Goal: Entertainment & Leisure: Consume media (video, audio)

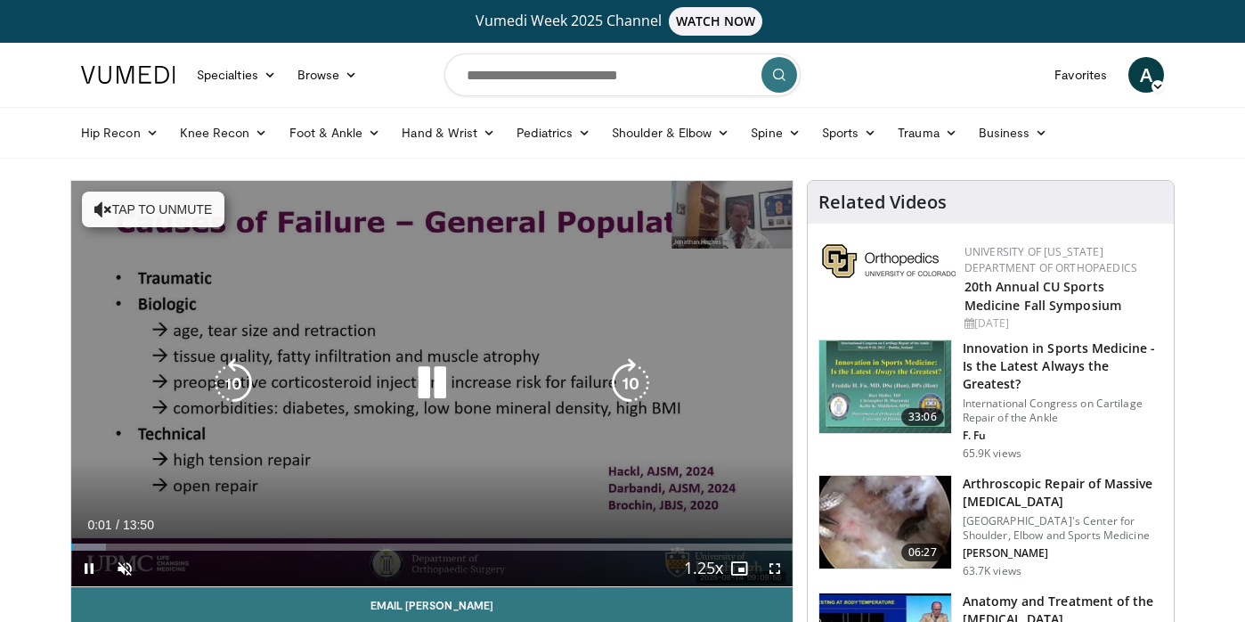
click at [175, 209] on button "Tap to unmute" at bounding box center [153, 209] width 142 height 36
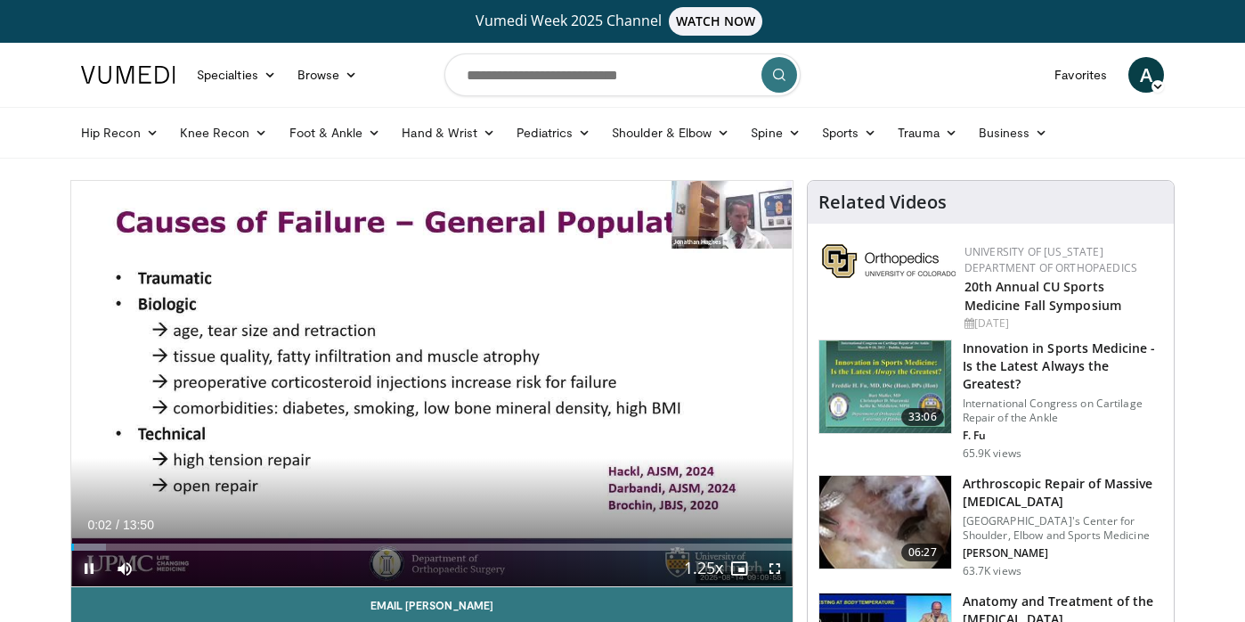
click at [90, 566] on span "Video Player" at bounding box center [89, 568] width 36 height 36
click at [92, 570] on span "Video Player" at bounding box center [89, 568] width 36 height 36
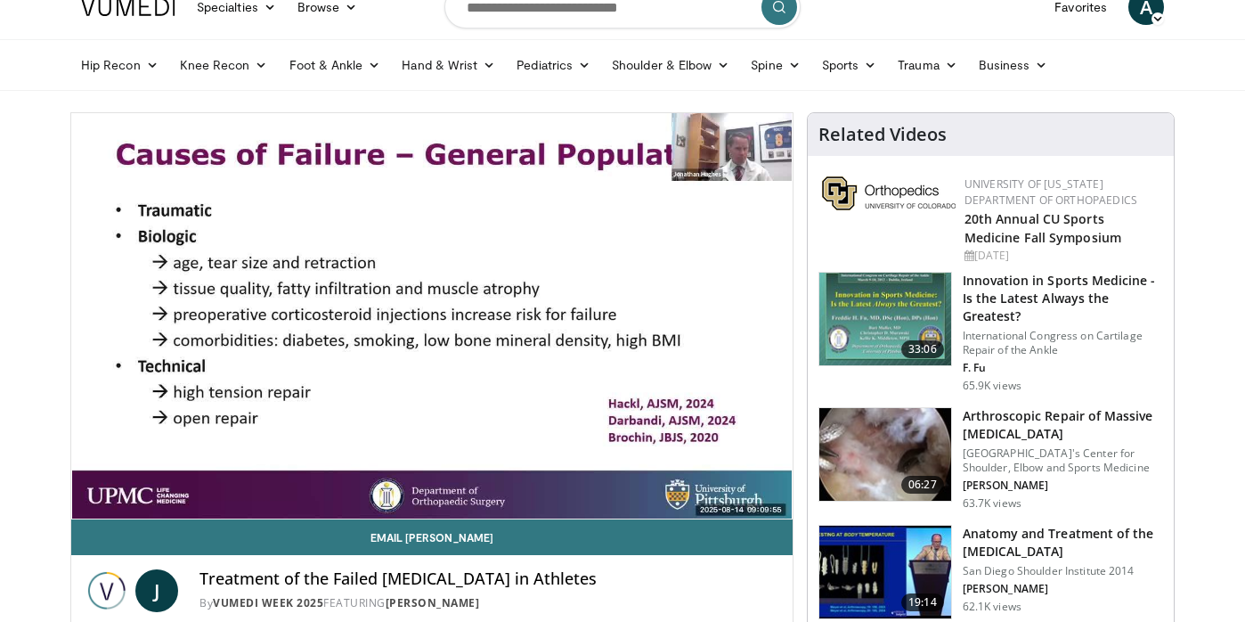
scroll to position [81, 0]
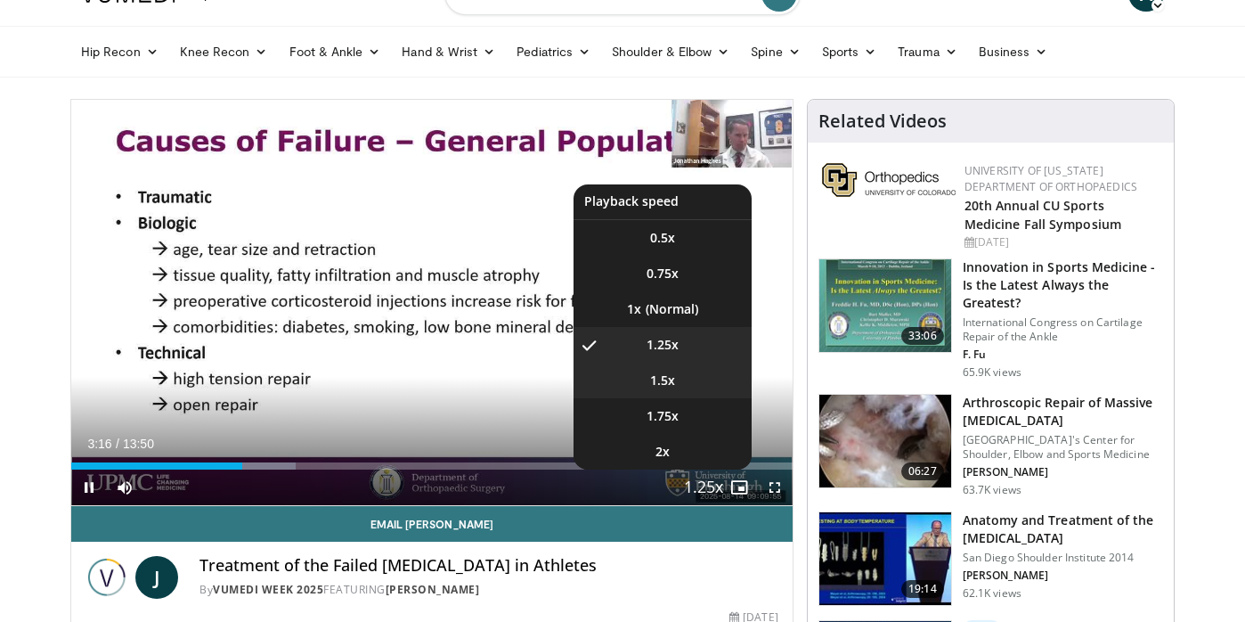
click at [684, 385] on li "1.5x" at bounding box center [662, 380] width 178 height 36
click at [692, 423] on li "1.75x" at bounding box center [662, 416] width 178 height 36
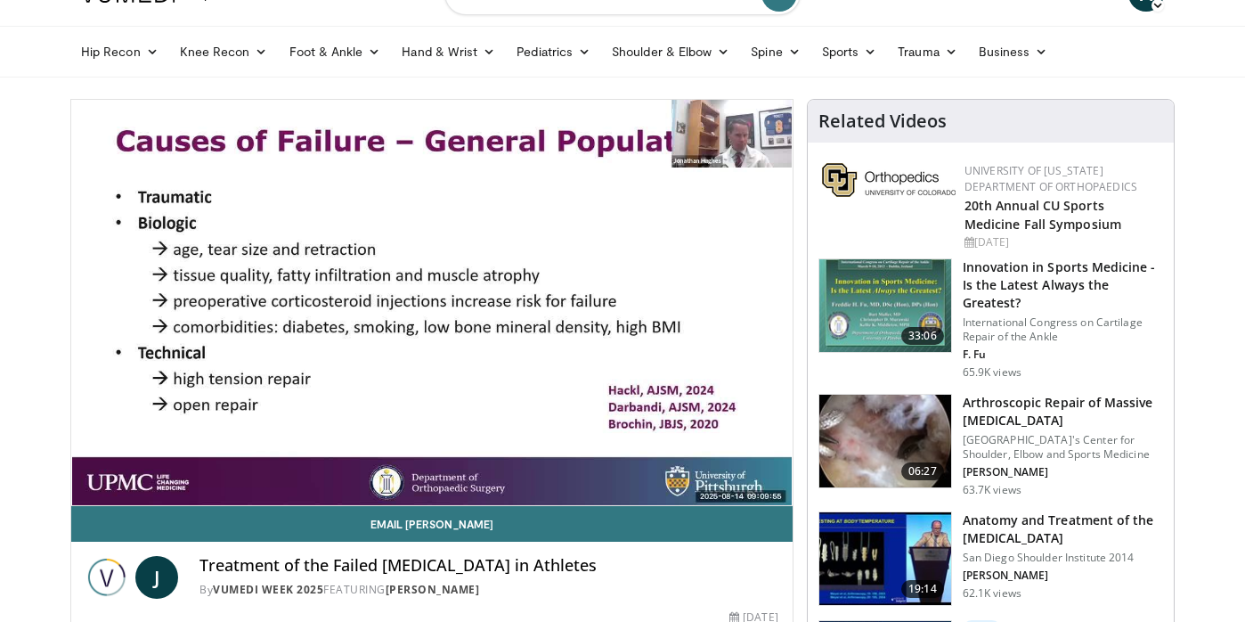
click at [686, 469] on button "Playback Rate" at bounding box center [704, 487] width 36 height 36
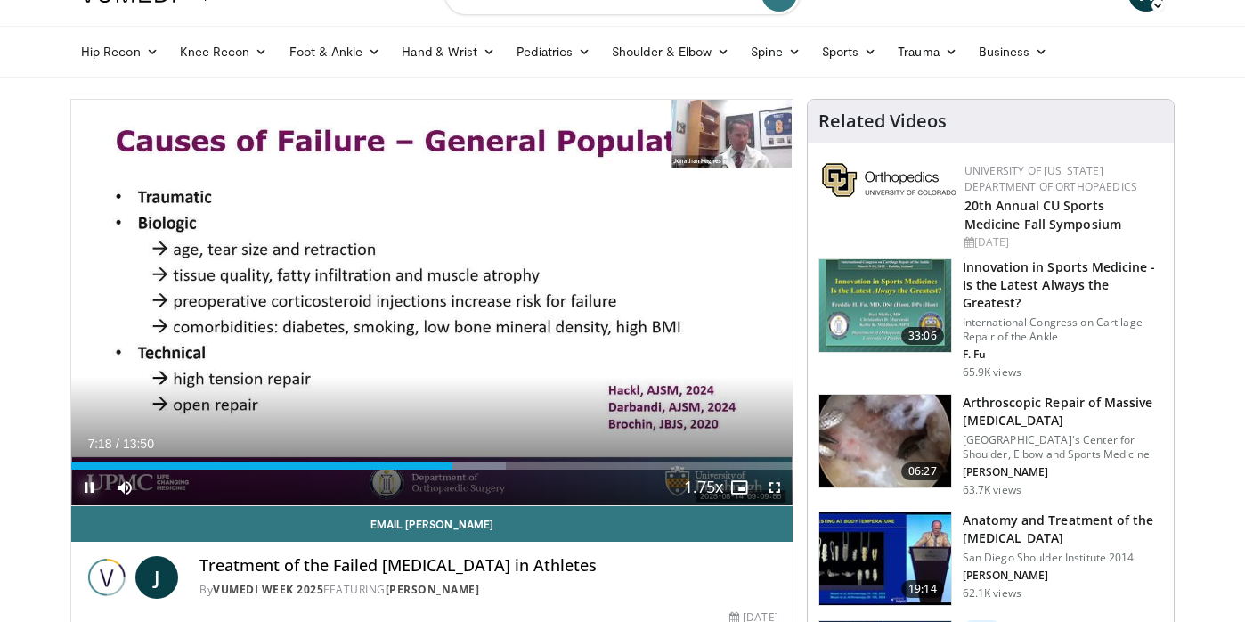
click at [85, 489] on span "Video Player" at bounding box center [89, 487] width 36 height 36
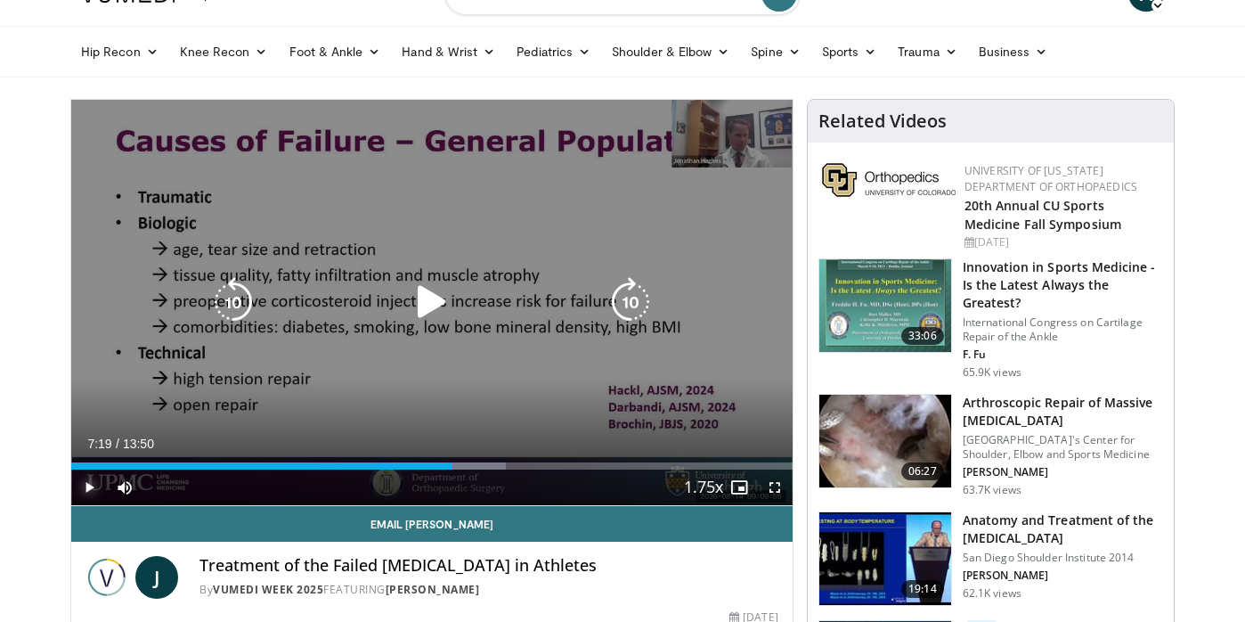
click at [71, 469] on button "Play" at bounding box center [89, 487] width 36 height 36
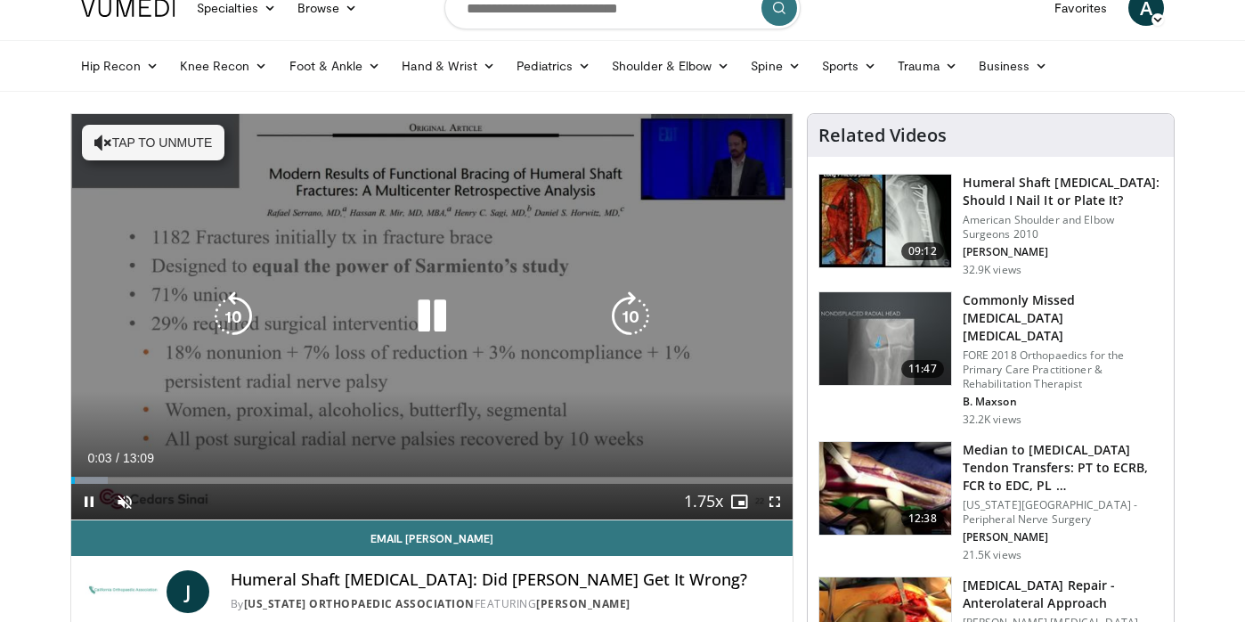
scroll to position [72, 0]
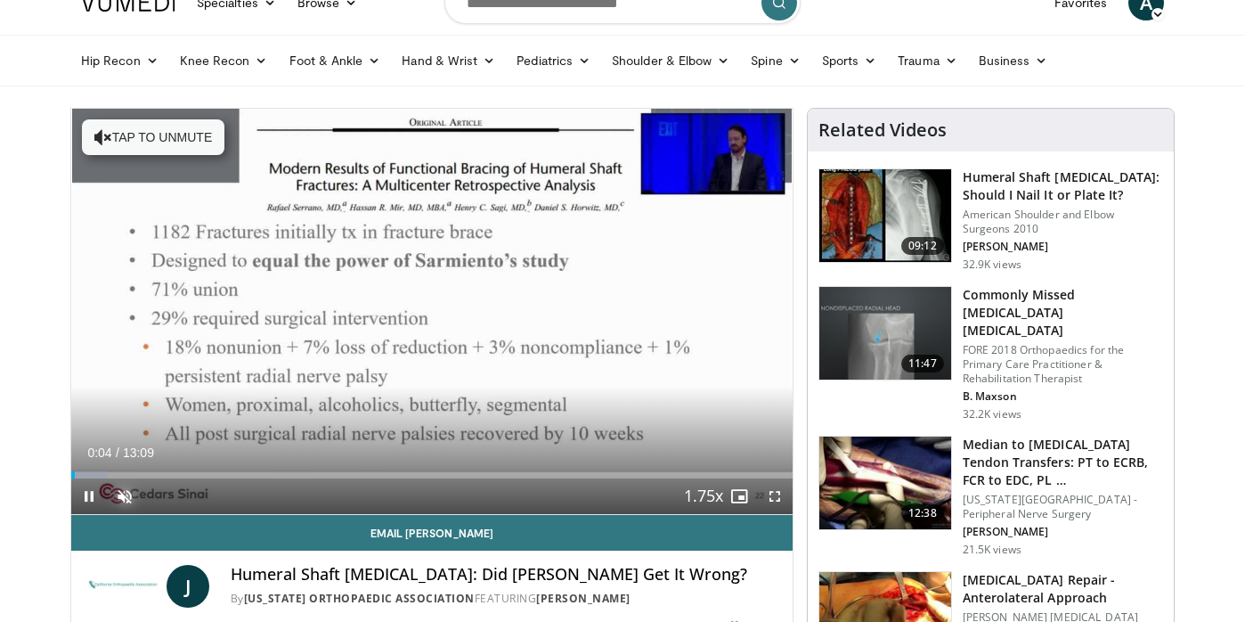
click at [127, 488] on span "Video Player" at bounding box center [125, 496] width 36 height 36
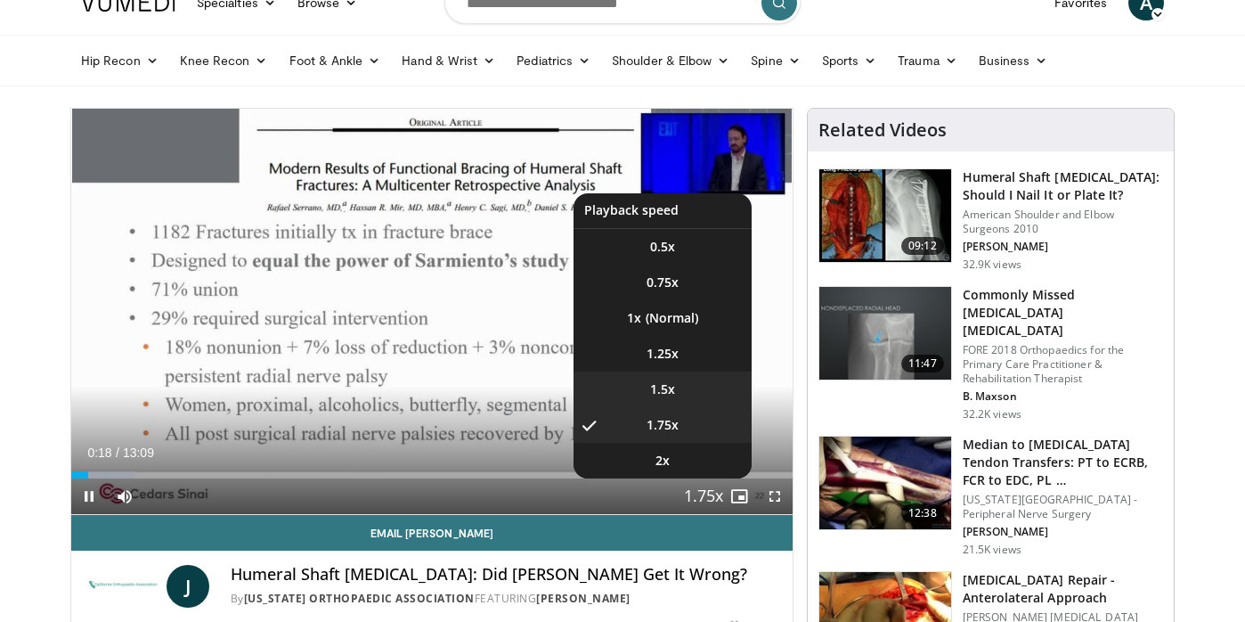
click at [694, 391] on li "1.5x" at bounding box center [662, 389] width 178 height 36
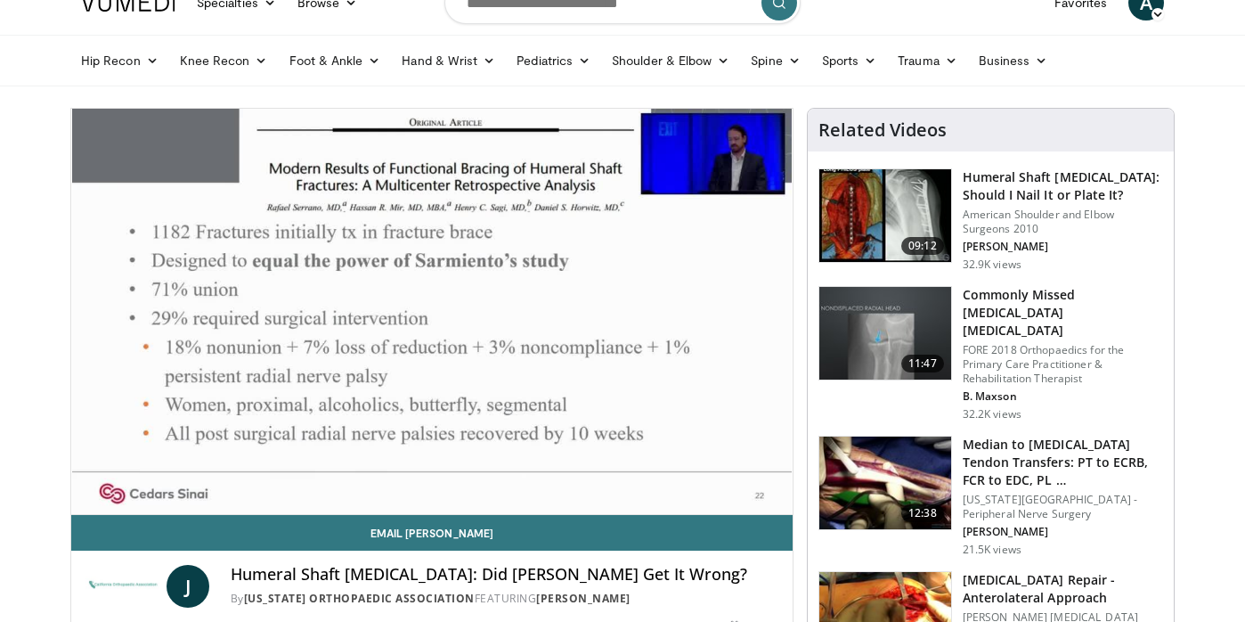
click at [686, 478] on button "Playback Rate" at bounding box center [704, 496] width 36 height 36
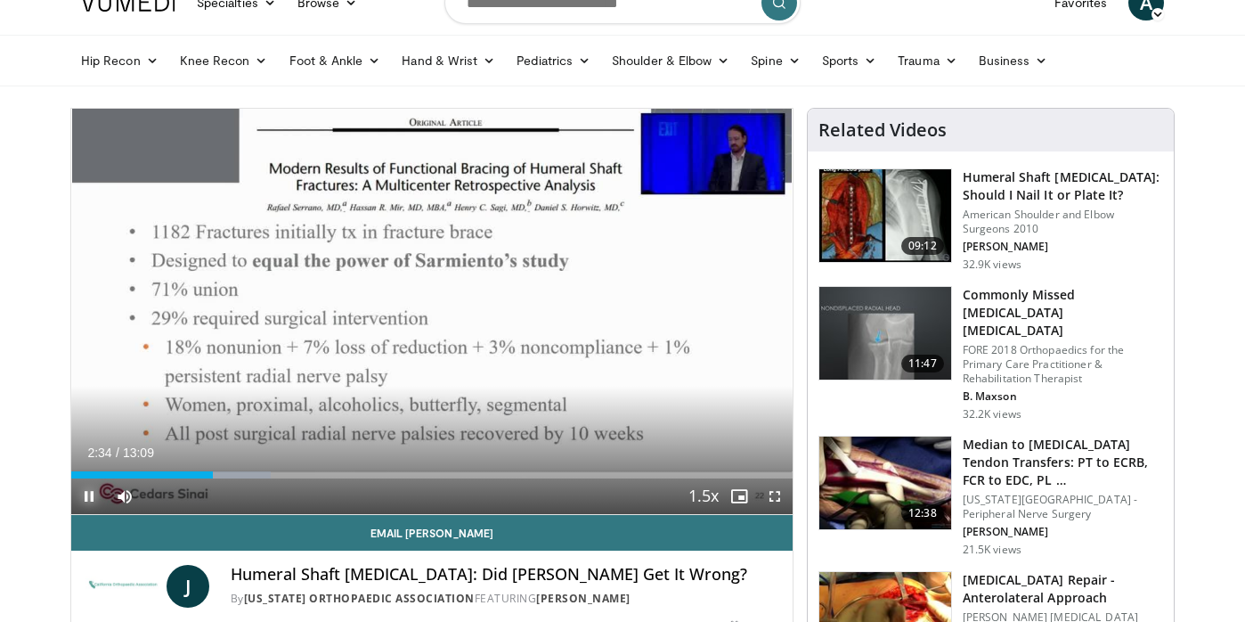
click at [85, 501] on span "Video Player" at bounding box center [89, 496] width 36 height 36
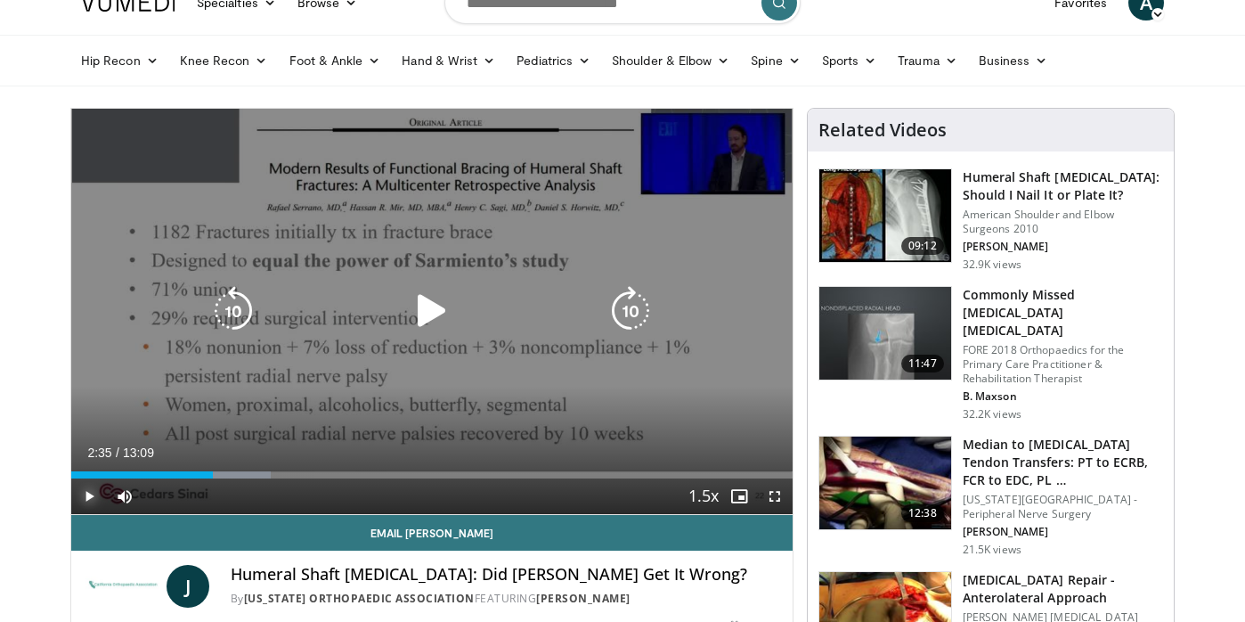
click at [71, 478] on button "Play" at bounding box center [89, 496] width 36 height 36
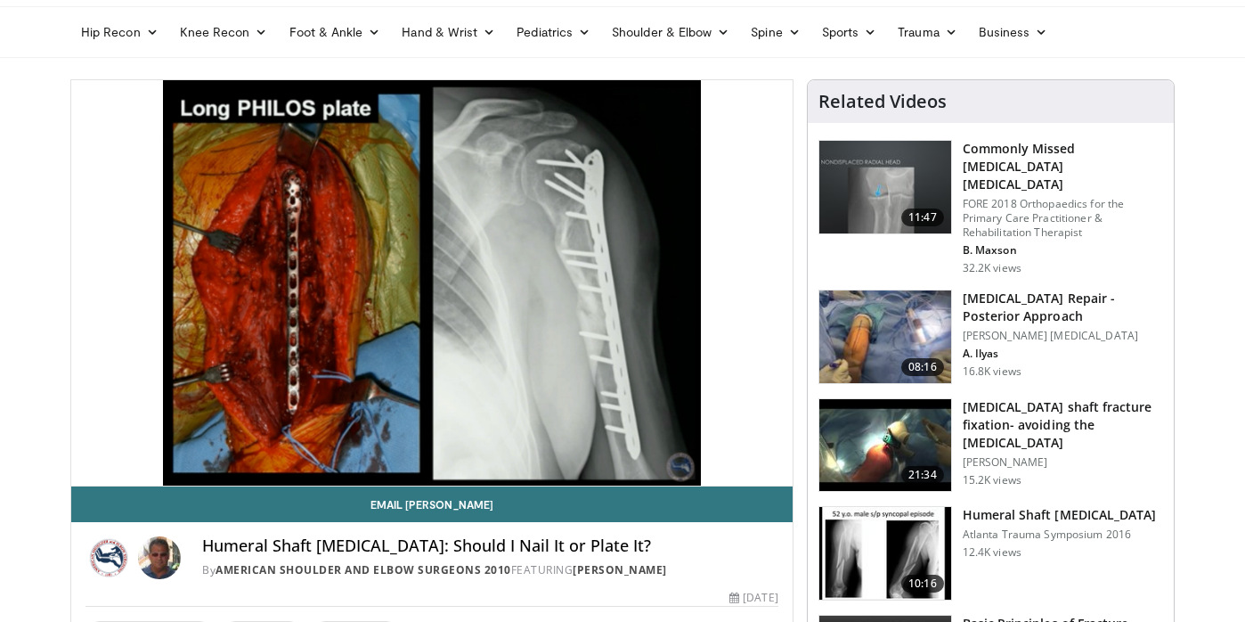
scroll to position [102, 0]
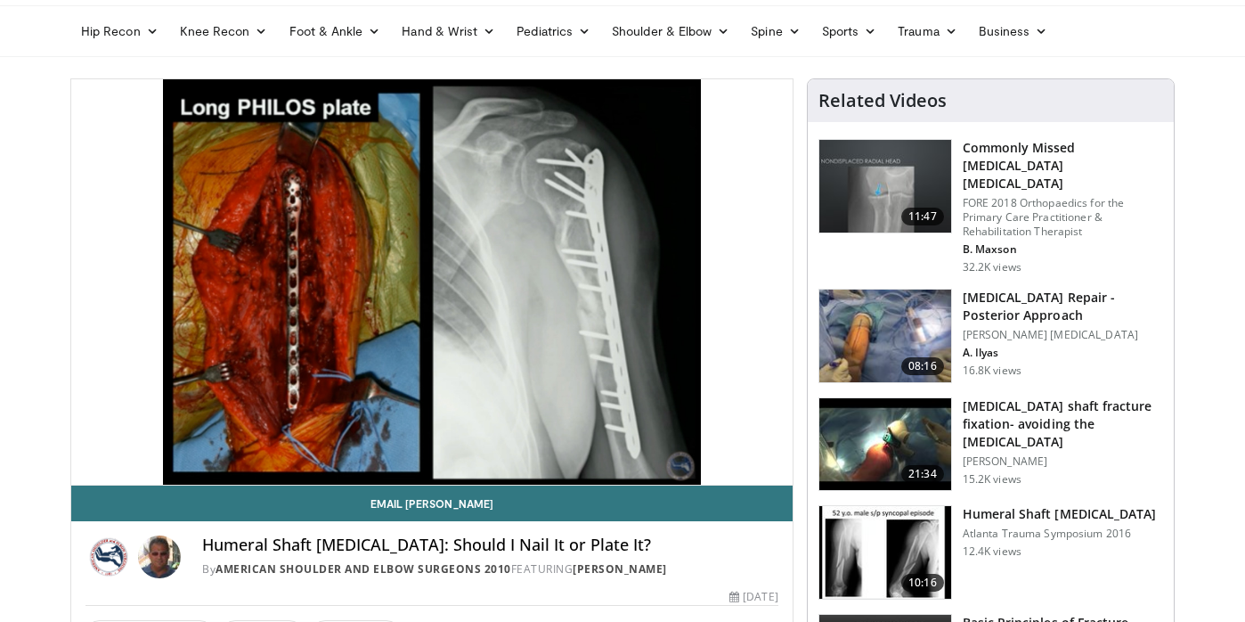
click at [1023, 289] on h3 "[MEDICAL_DATA] Repair - Posterior Approach" at bounding box center [1063, 307] width 200 height 36
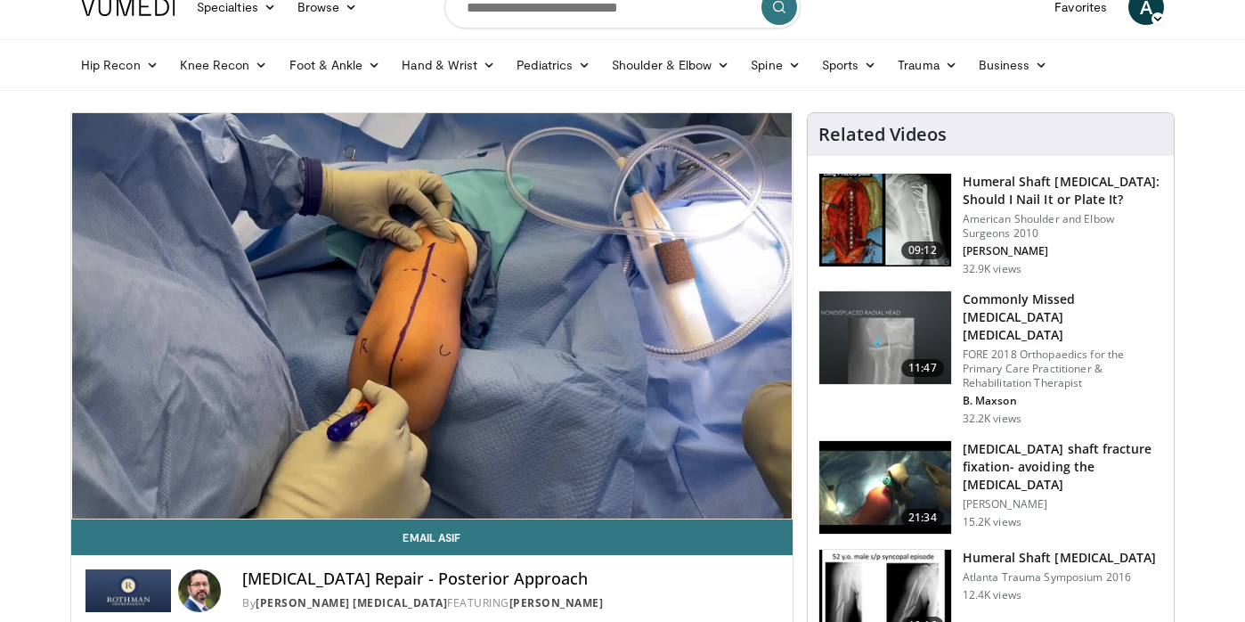
scroll to position [62, 0]
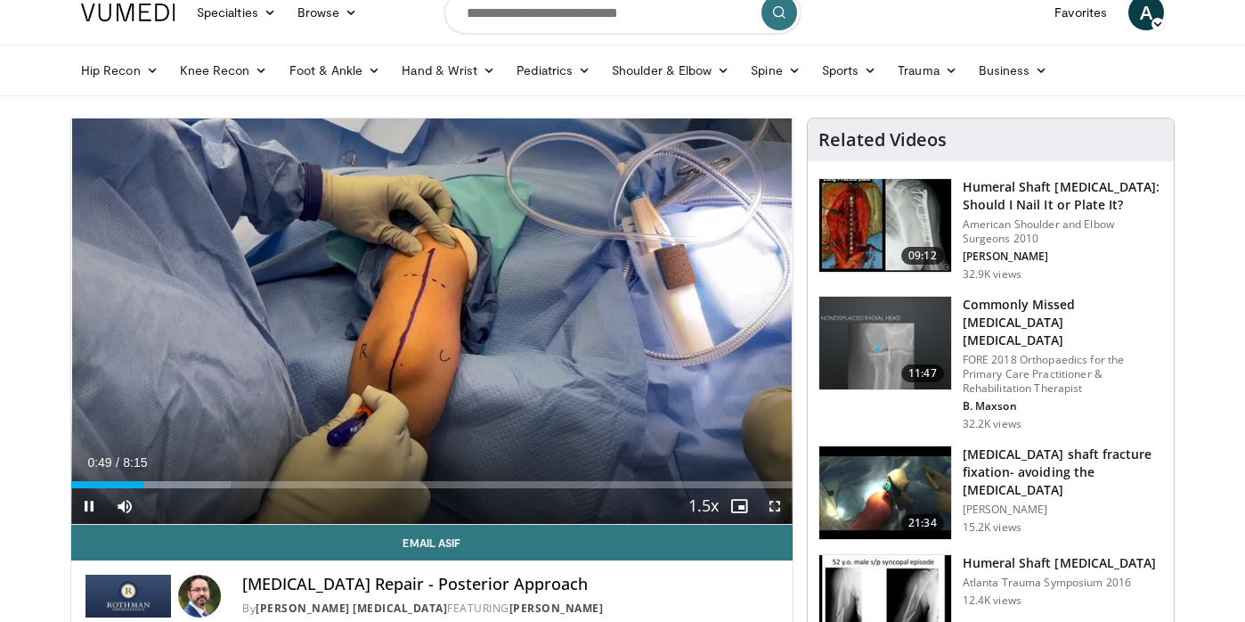
click at [777, 507] on span "Video Player" at bounding box center [775, 506] width 36 height 36
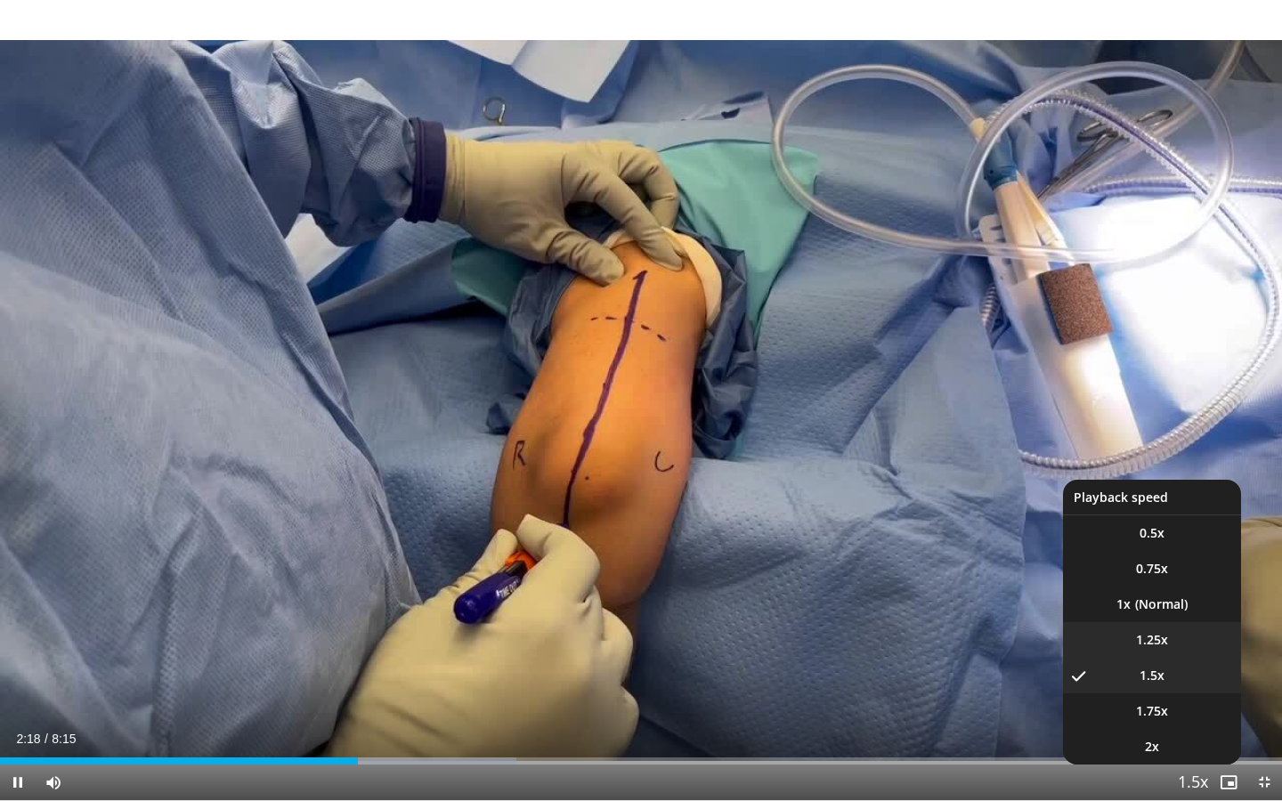
click at [1181, 621] on li "1.25x" at bounding box center [1152, 640] width 178 height 36
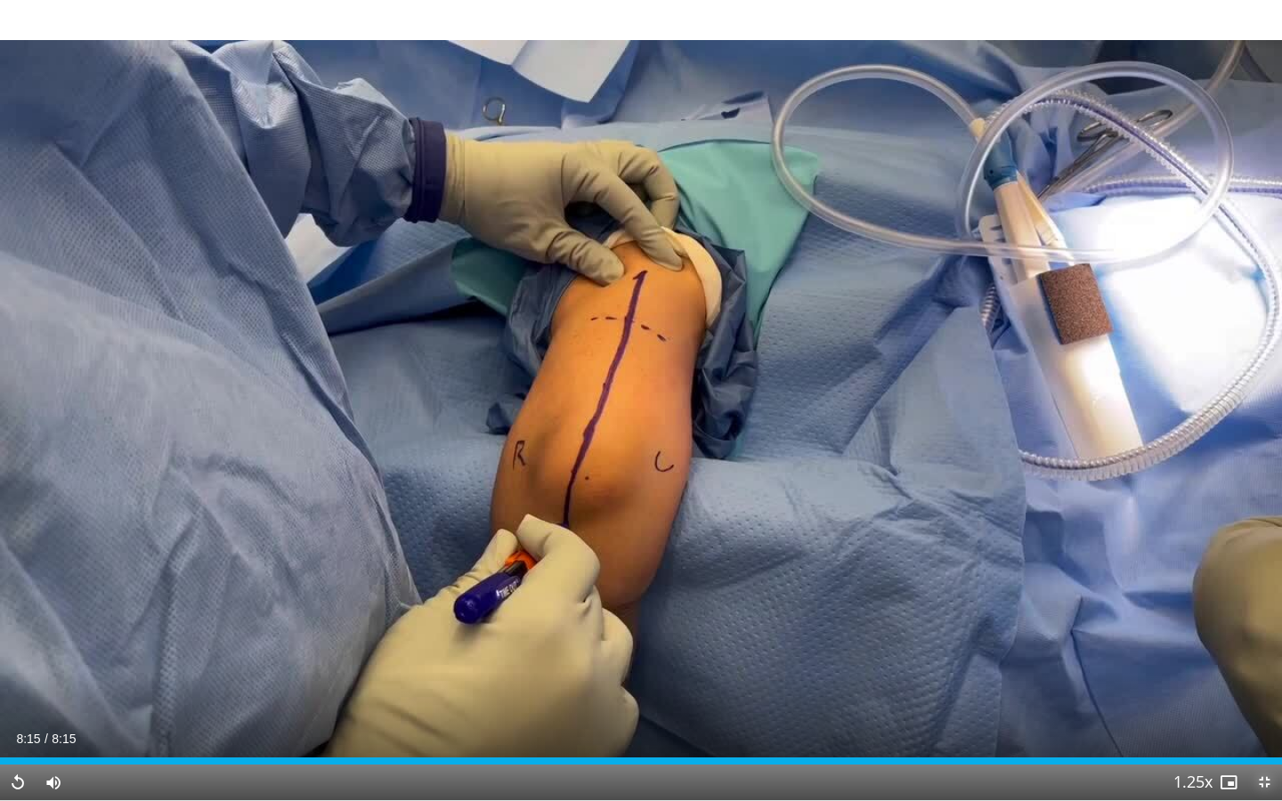
click at [1244, 621] on span "Video Player" at bounding box center [1265, 783] width 36 height 36
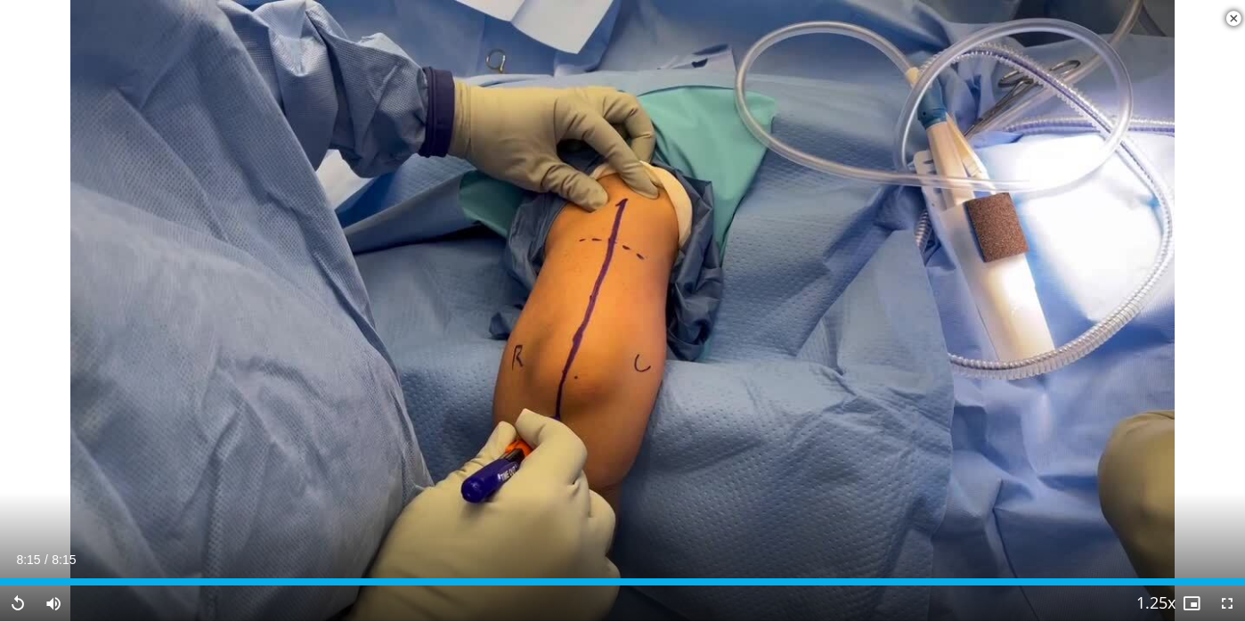
scroll to position [352, 0]
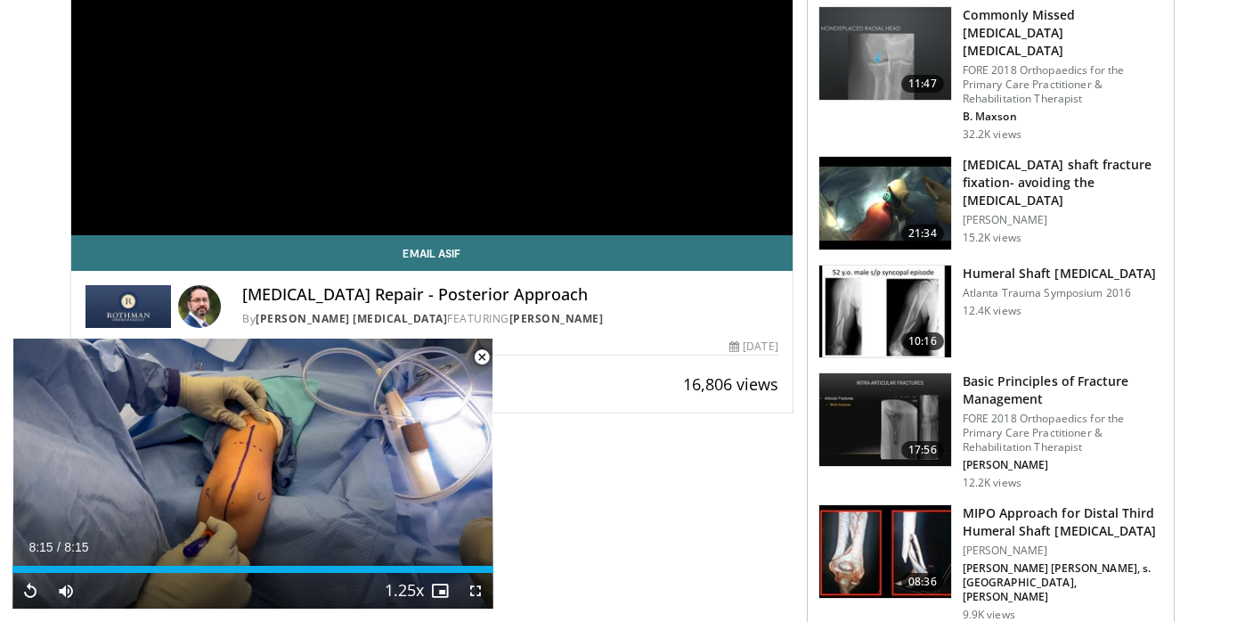
click at [482, 358] on span "Video Player" at bounding box center [482, 357] width 36 height 36
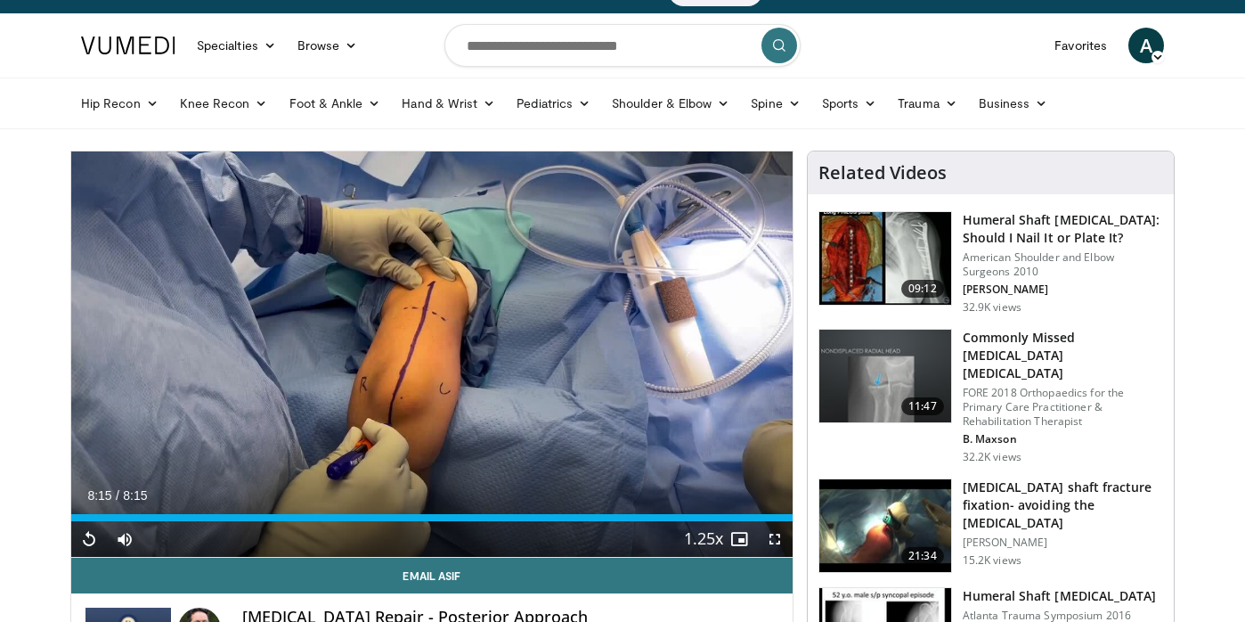
scroll to position [0, 0]
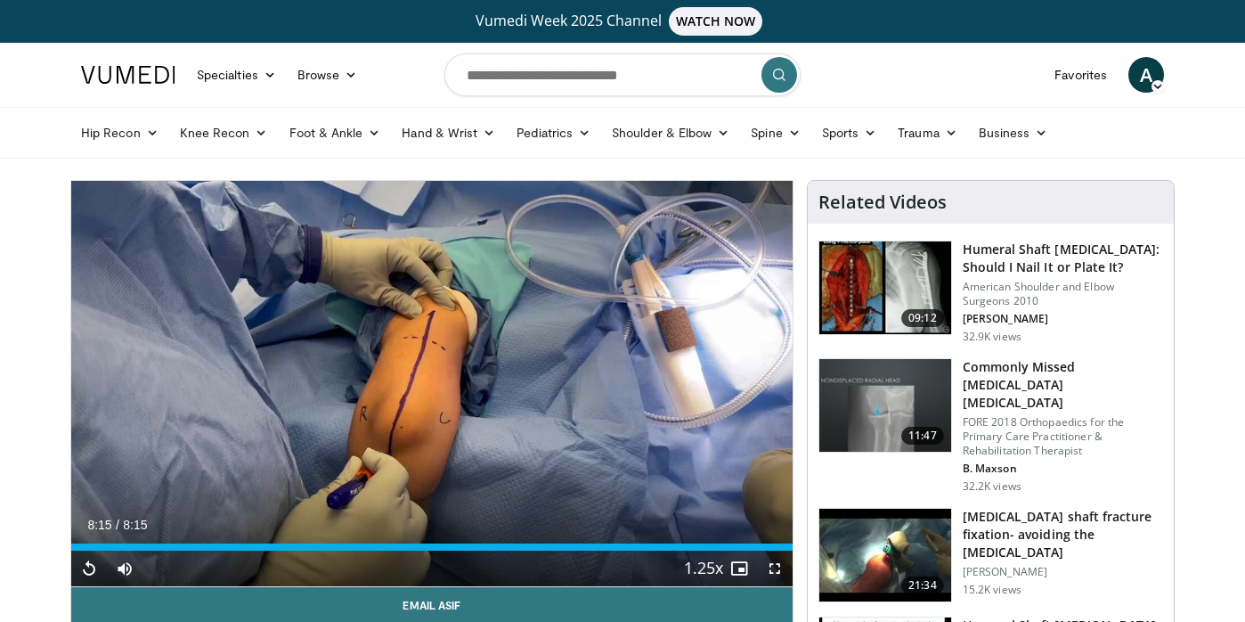
click at [1031, 251] on h3 "Humeral Shaft [MEDICAL_DATA]: Should I Nail It or Plate It?" at bounding box center [1063, 258] width 200 height 36
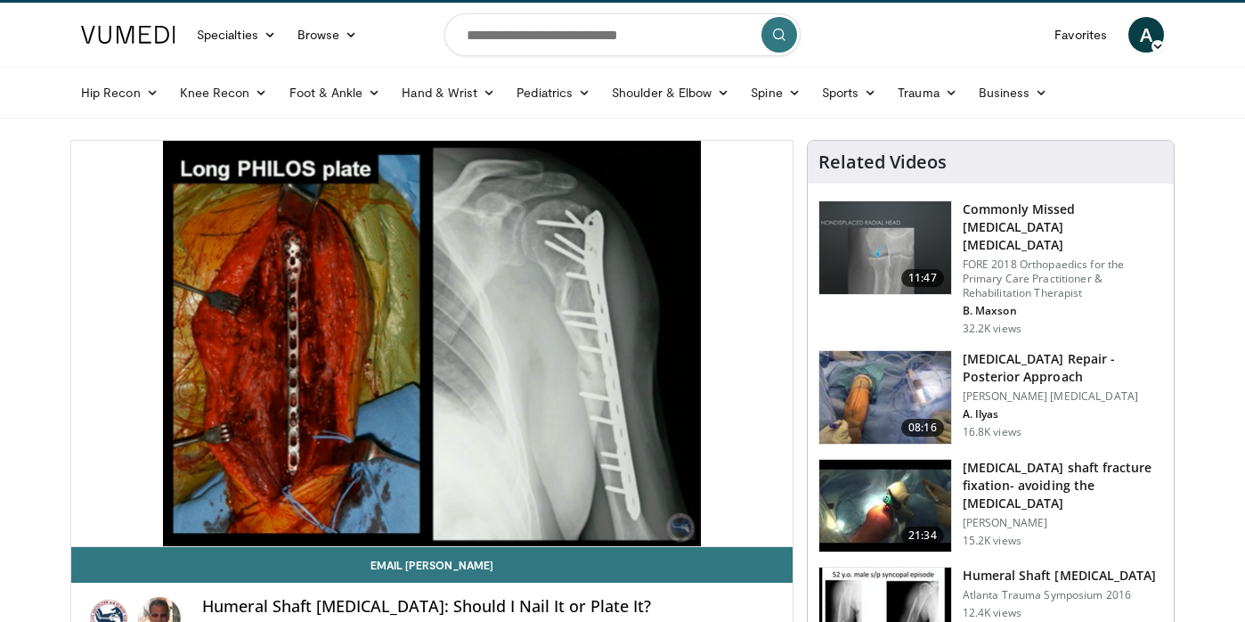
scroll to position [41, 0]
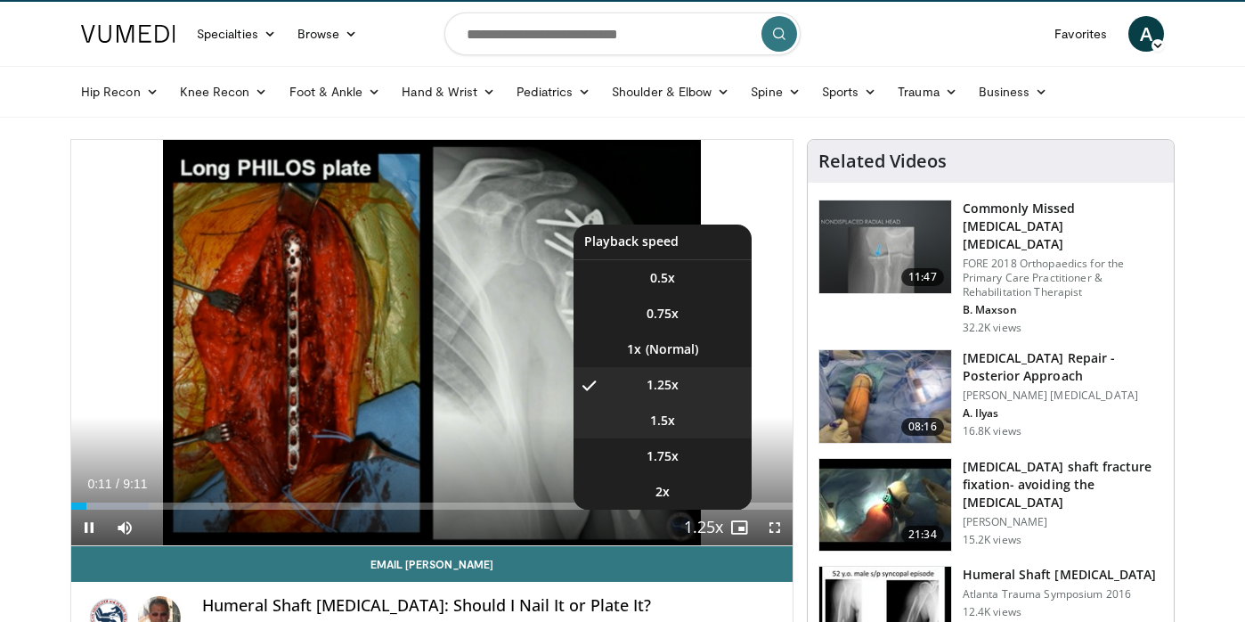
click at [703, 421] on li "1.5x" at bounding box center [662, 420] width 178 height 36
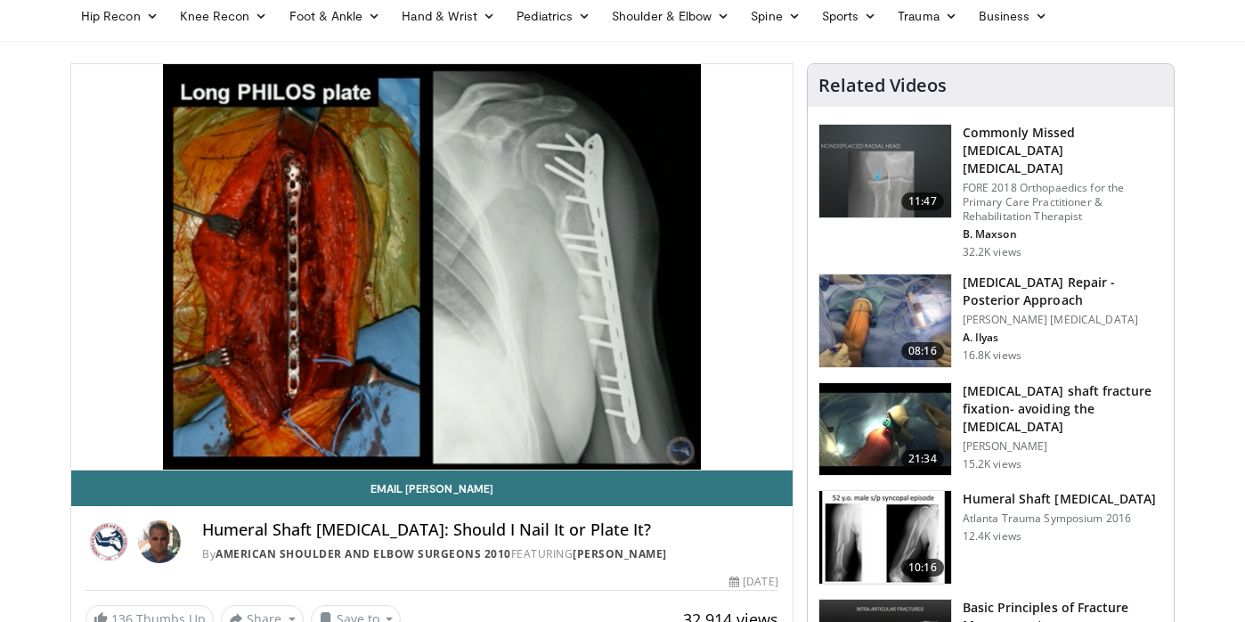
scroll to position [102, 0]
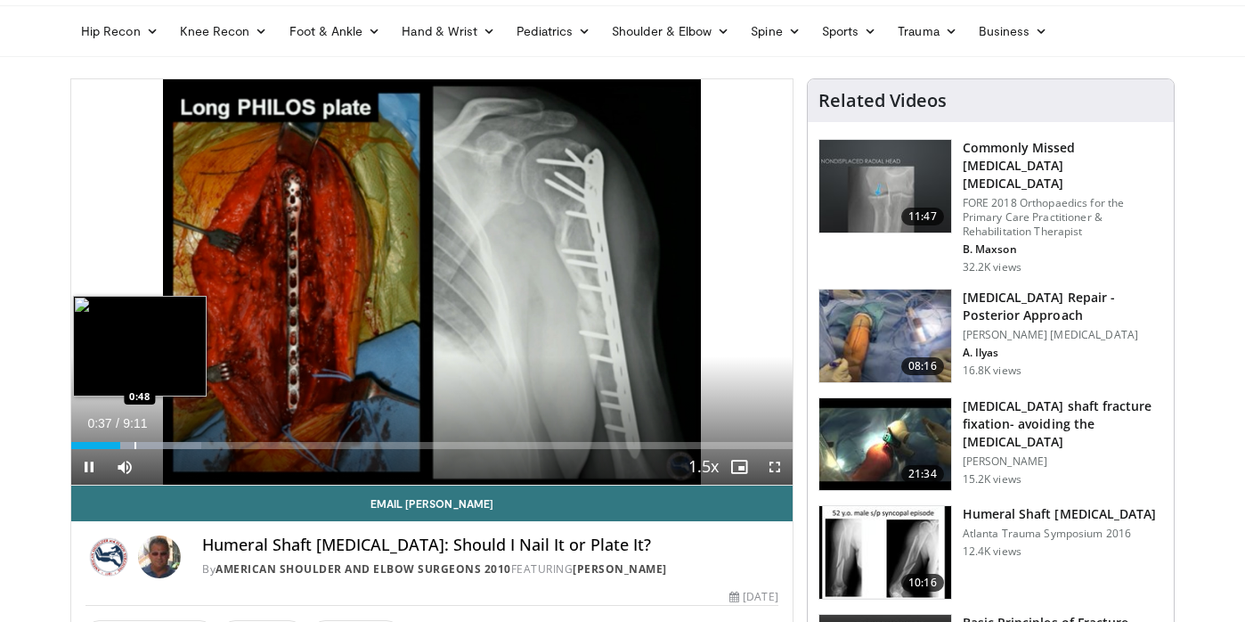
click at [134, 439] on div "Loaded : 17.98% 0:37 0:48" at bounding box center [431, 440] width 721 height 17
click at [158, 444] on div "Progress Bar" at bounding box center [158, 445] width 2 height 7
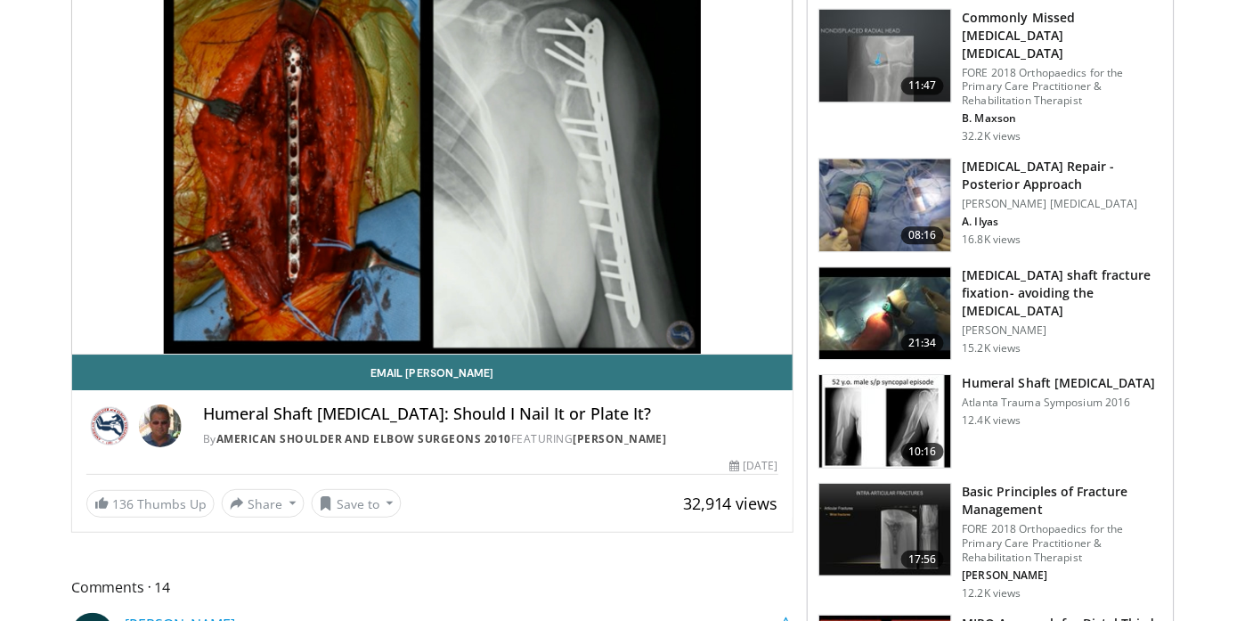
scroll to position [0, 0]
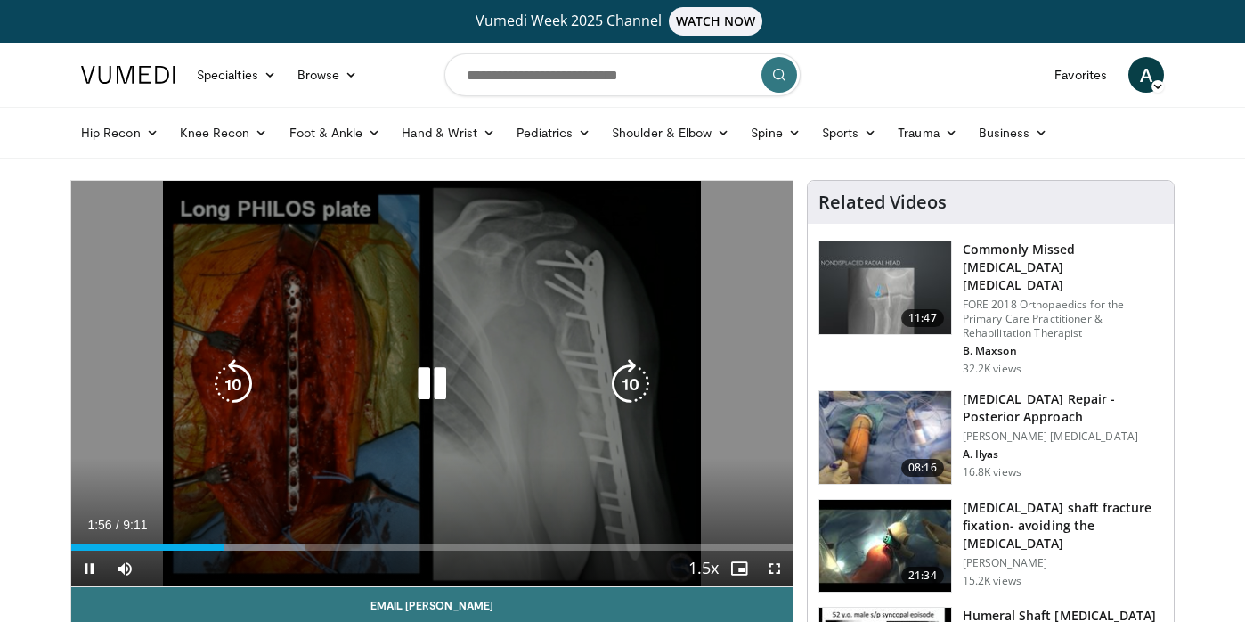
click at [434, 391] on icon "Video Player" at bounding box center [432, 384] width 50 height 50
